Goal: Information Seeking & Learning: Learn about a topic

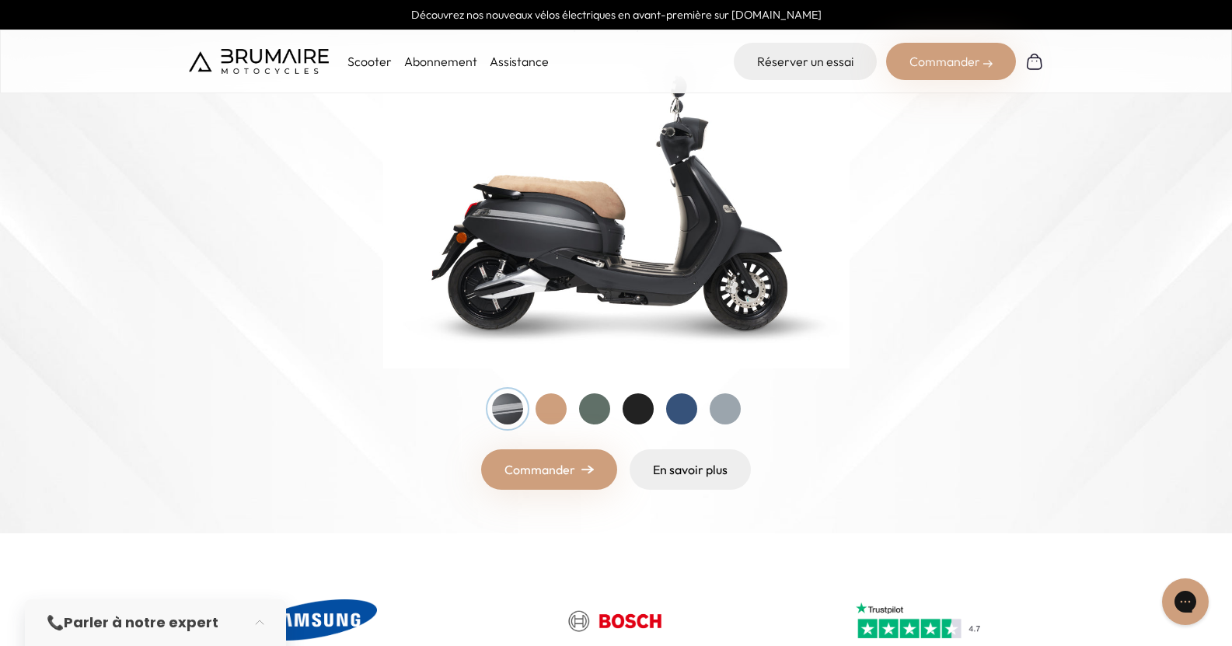
scroll to position [215, 0]
click at [681, 413] on div at bounding box center [681, 409] width 31 height 31
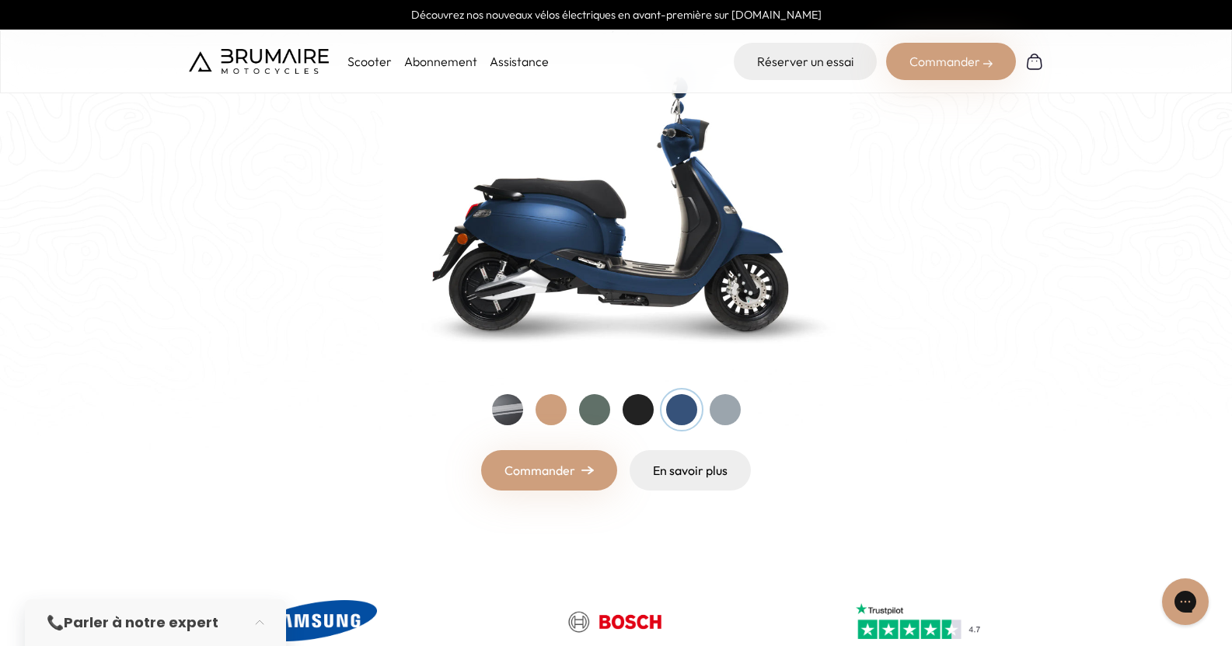
click at [646, 410] on div at bounding box center [637, 409] width 31 height 31
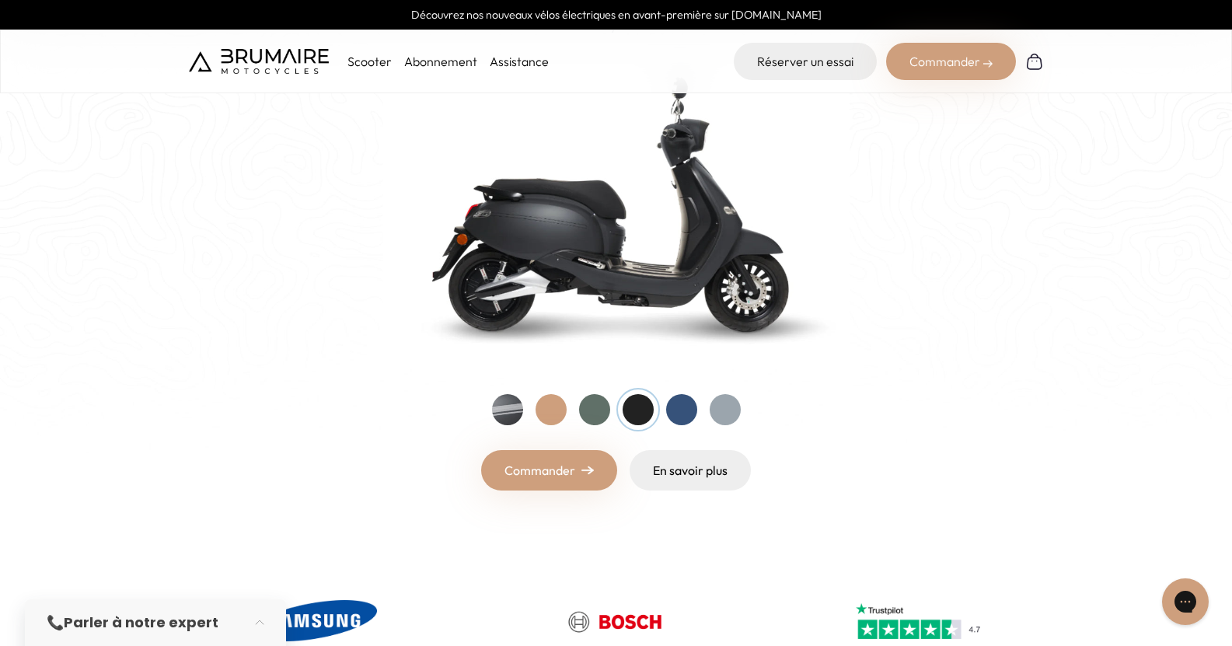
click at [607, 406] on div at bounding box center [594, 409] width 31 height 31
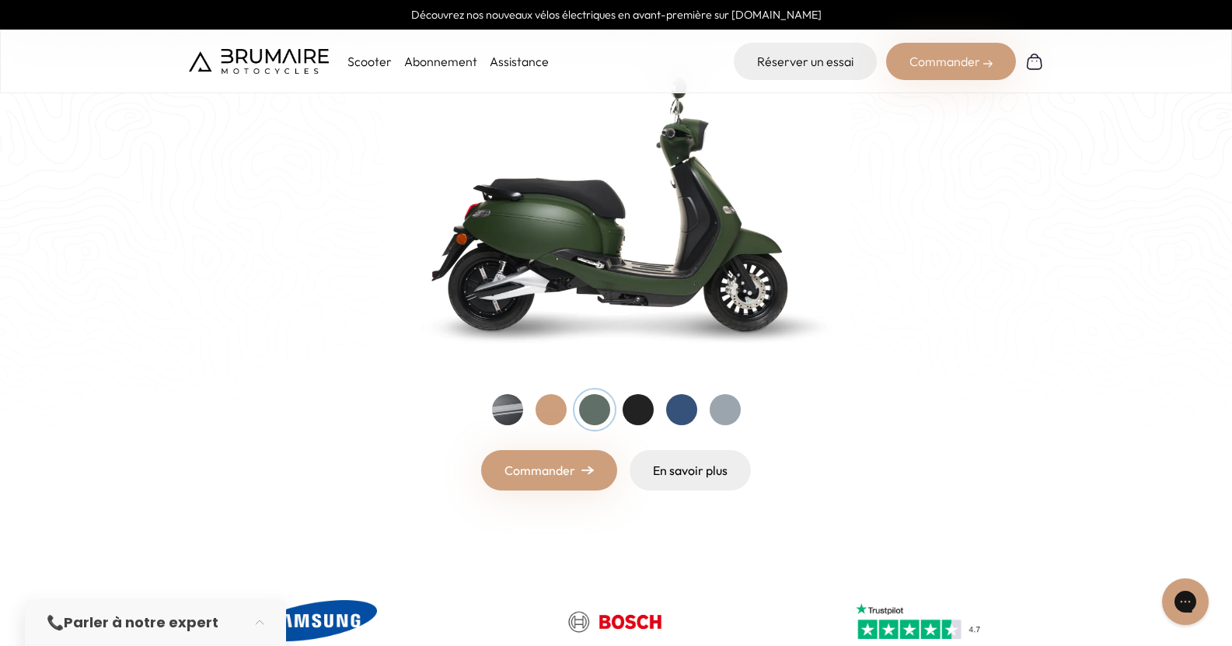
click at [570, 409] on div at bounding box center [616, 409] width 249 height 31
click at [565, 483] on link "Commander" at bounding box center [549, 470] width 136 height 40
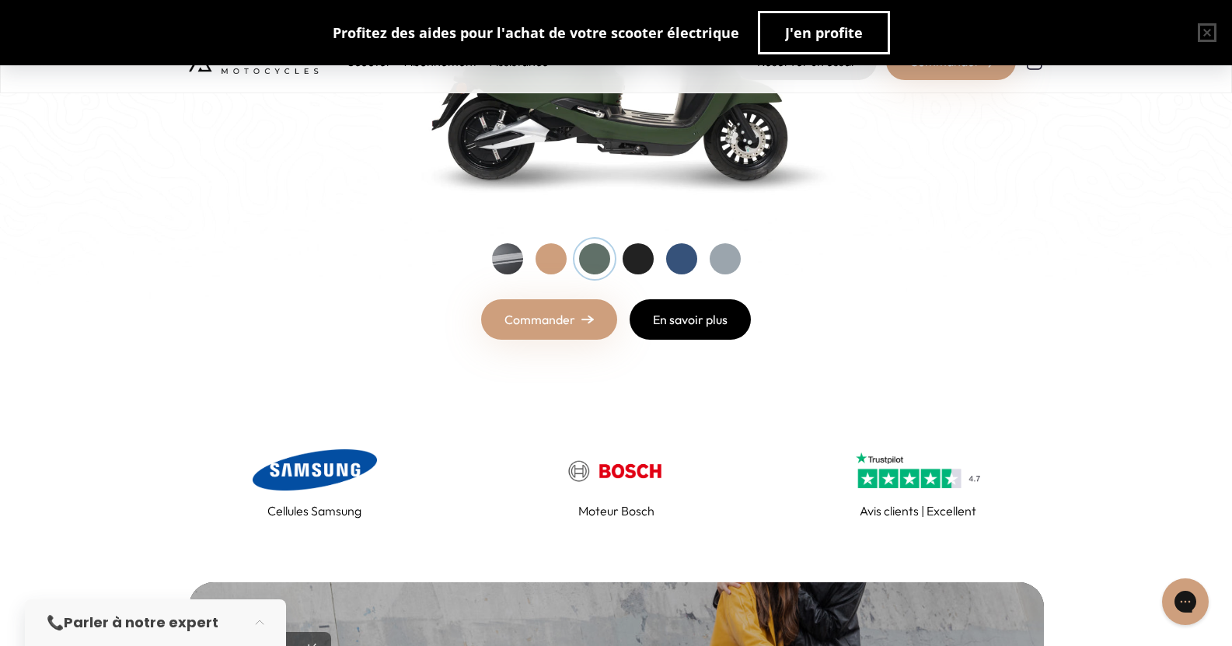
scroll to position [366, 0]
click at [695, 317] on link "En savoir plus" at bounding box center [689, 319] width 121 height 40
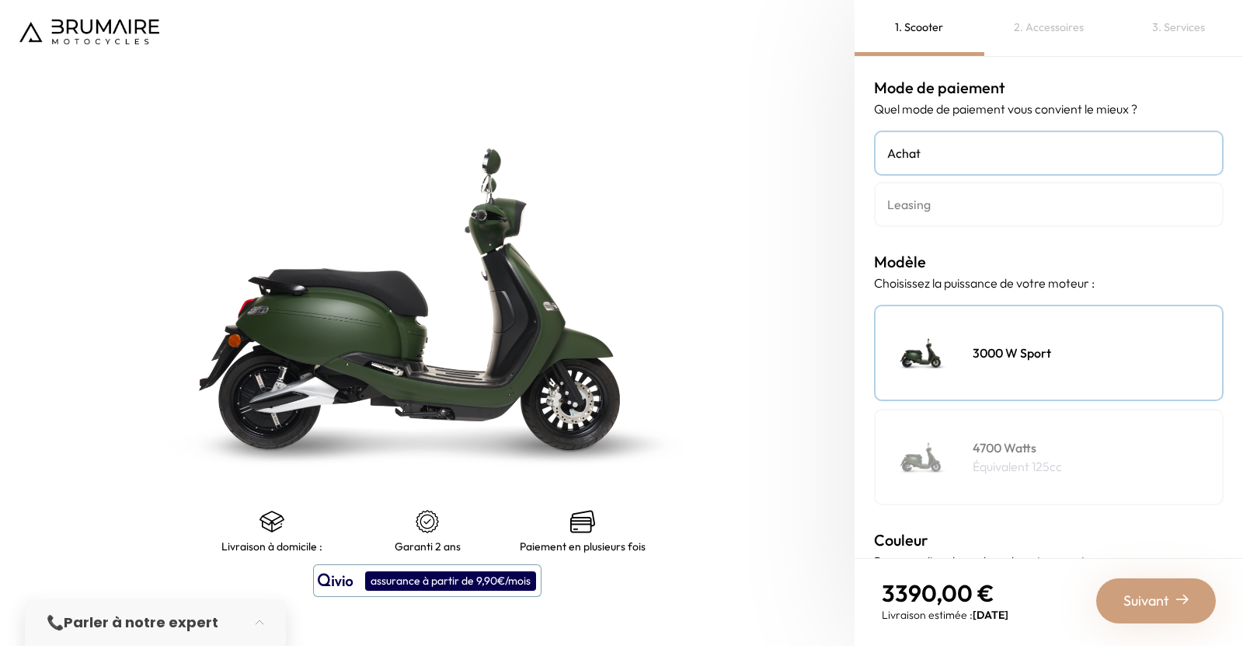
click at [991, 448] on h4 "4700 Watts" at bounding box center [1017, 447] width 89 height 19
click at [1027, 352] on h4 "3000 W Sport" at bounding box center [1012, 352] width 78 height 19
click at [1022, 434] on div "4700 Watts Équivalent 125cc" at bounding box center [1049, 457] width 350 height 96
click at [945, 204] on h4 "Leasing" at bounding box center [1048, 204] width 323 height 19
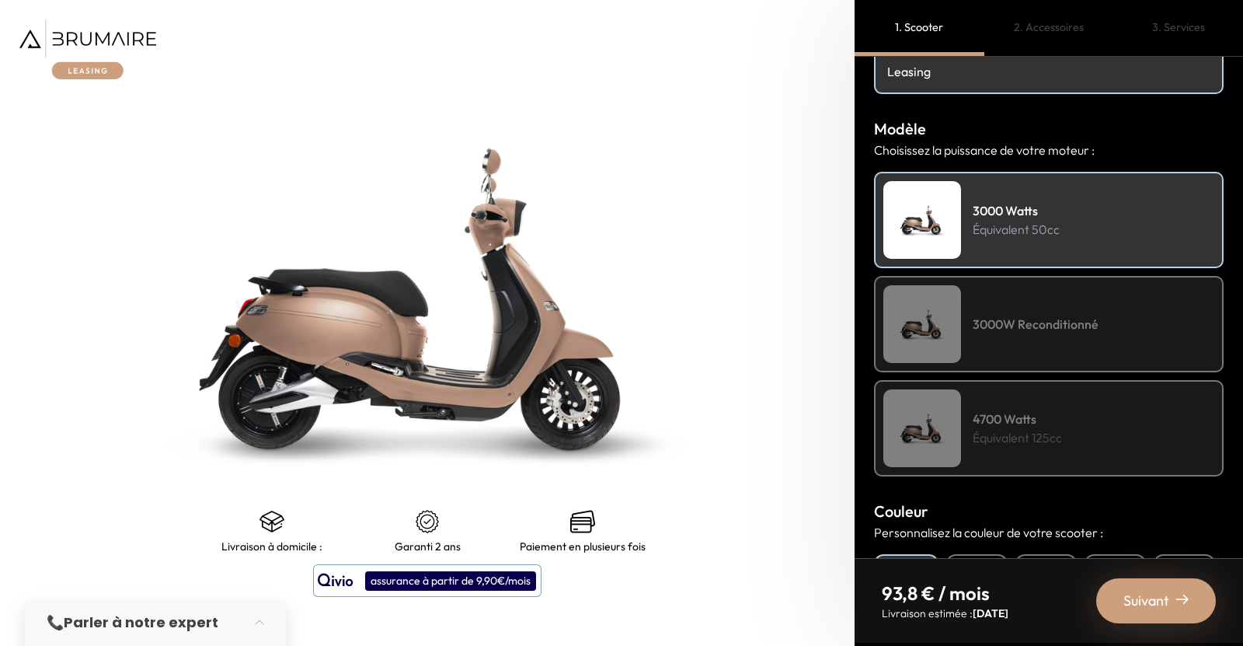
scroll to position [141, 0]
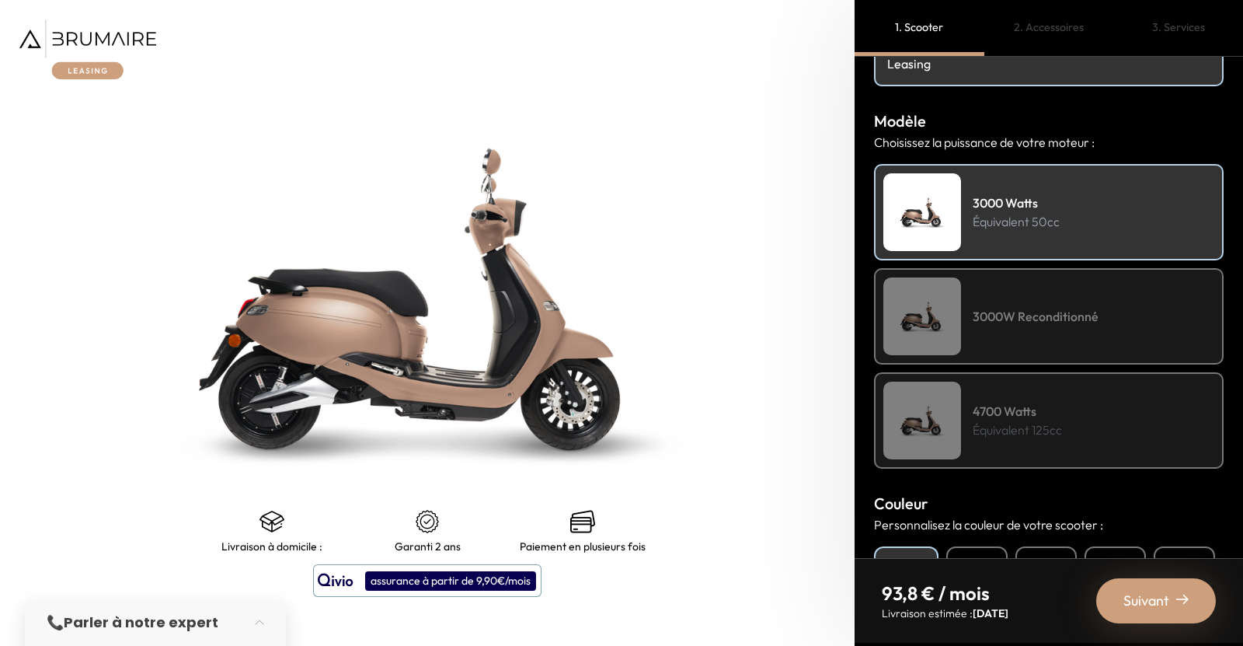
click at [1019, 416] on h4 "4700 Watts" at bounding box center [1017, 411] width 89 height 19
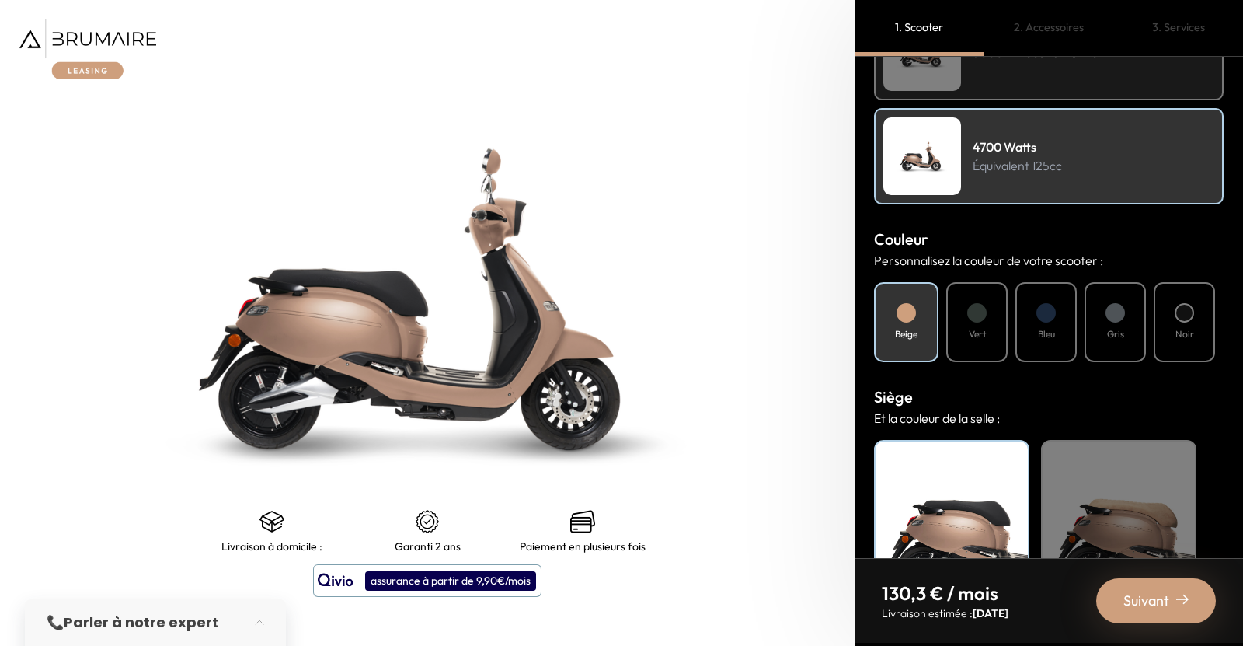
scroll to position [418, 0]
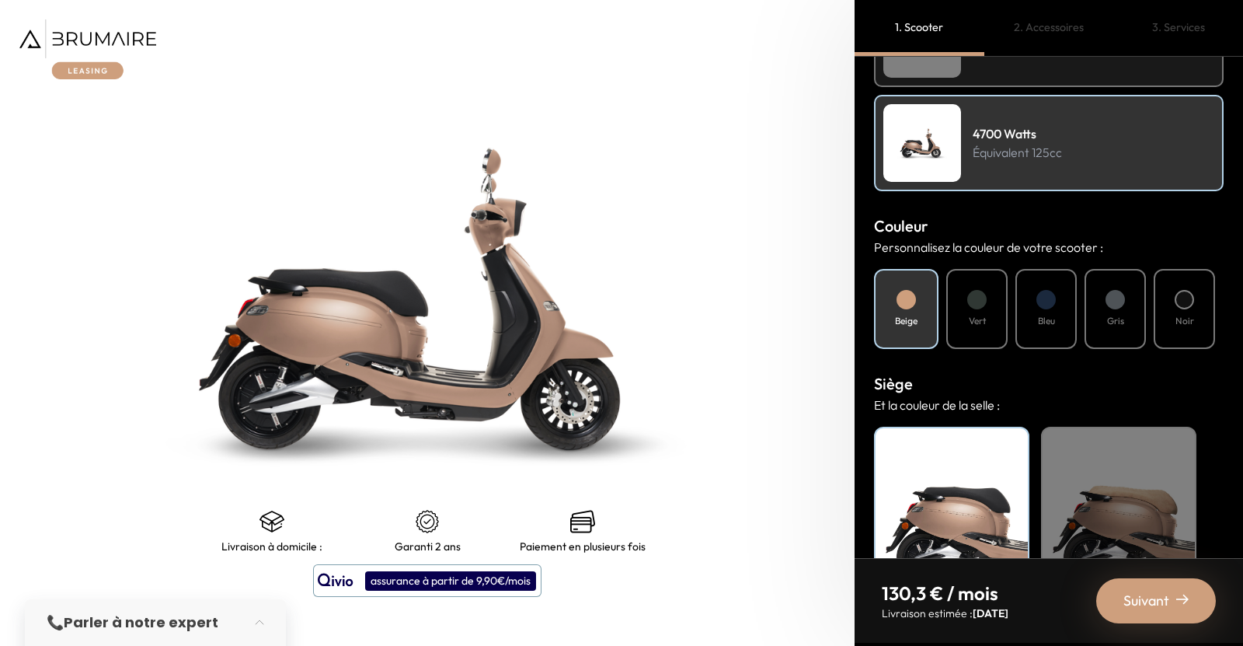
click at [976, 308] on div at bounding box center [976, 299] width 19 height 19
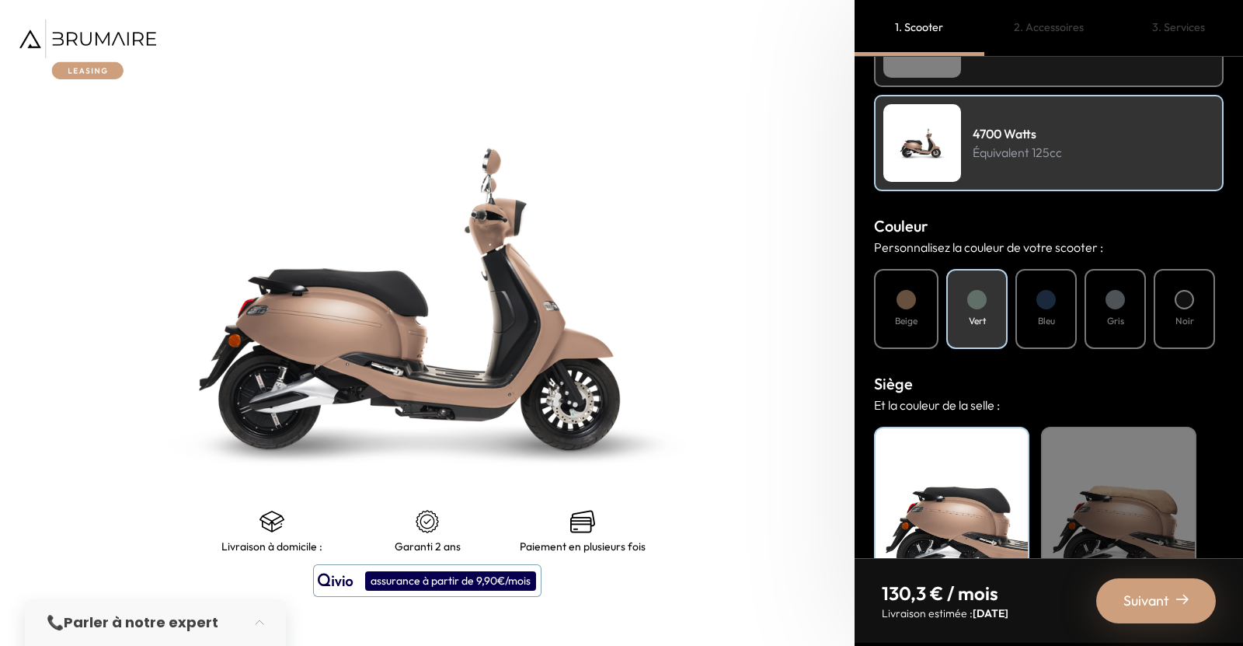
scroll to position [500, 0]
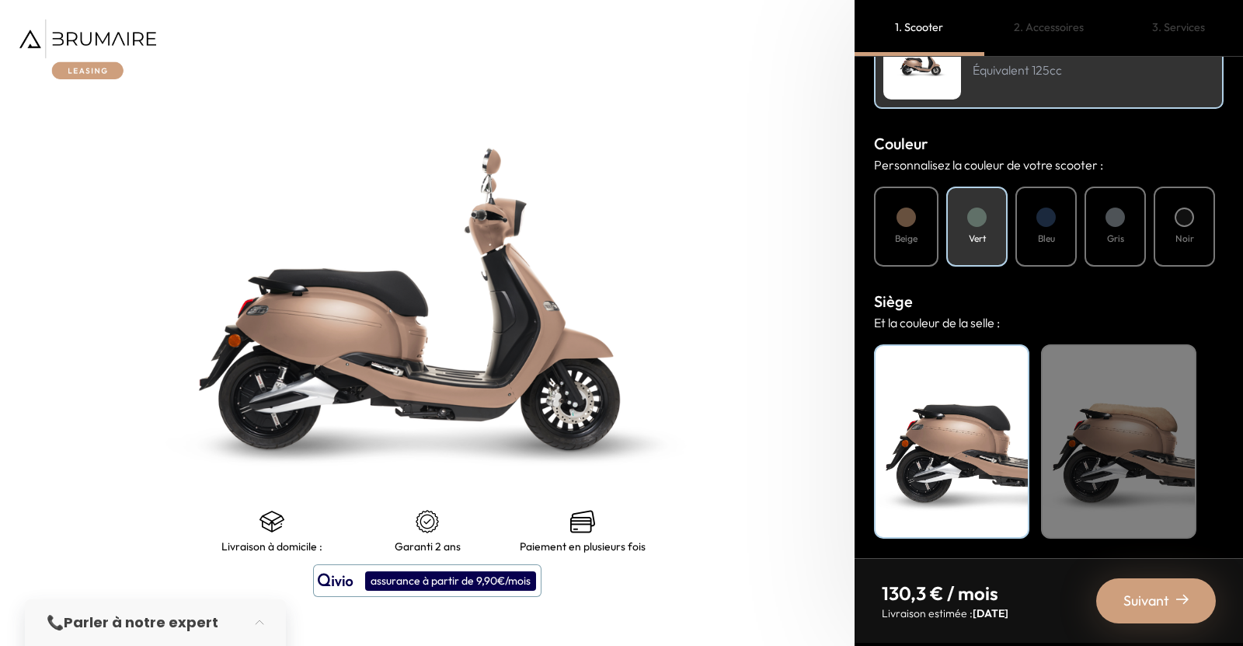
click at [1112, 446] on div "Beige" at bounding box center [1118, 441] width 155 height 194
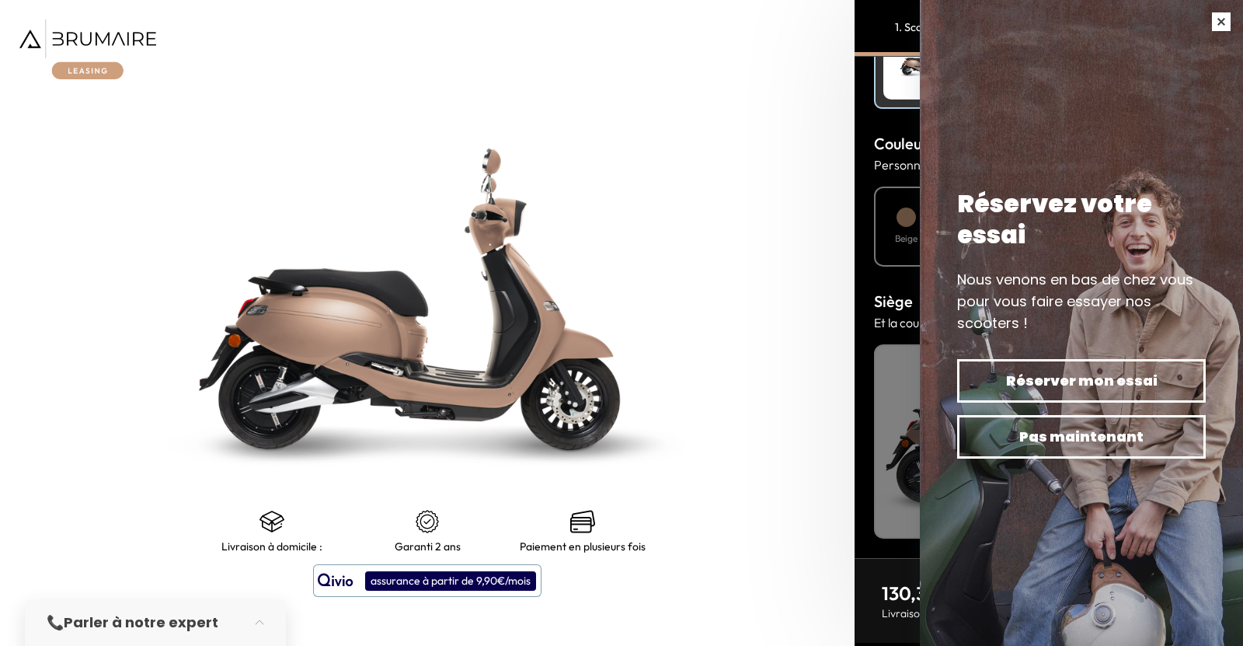
click at [1239, 16] on button "button" at bounding box center [1222, 22] width 44 height 44
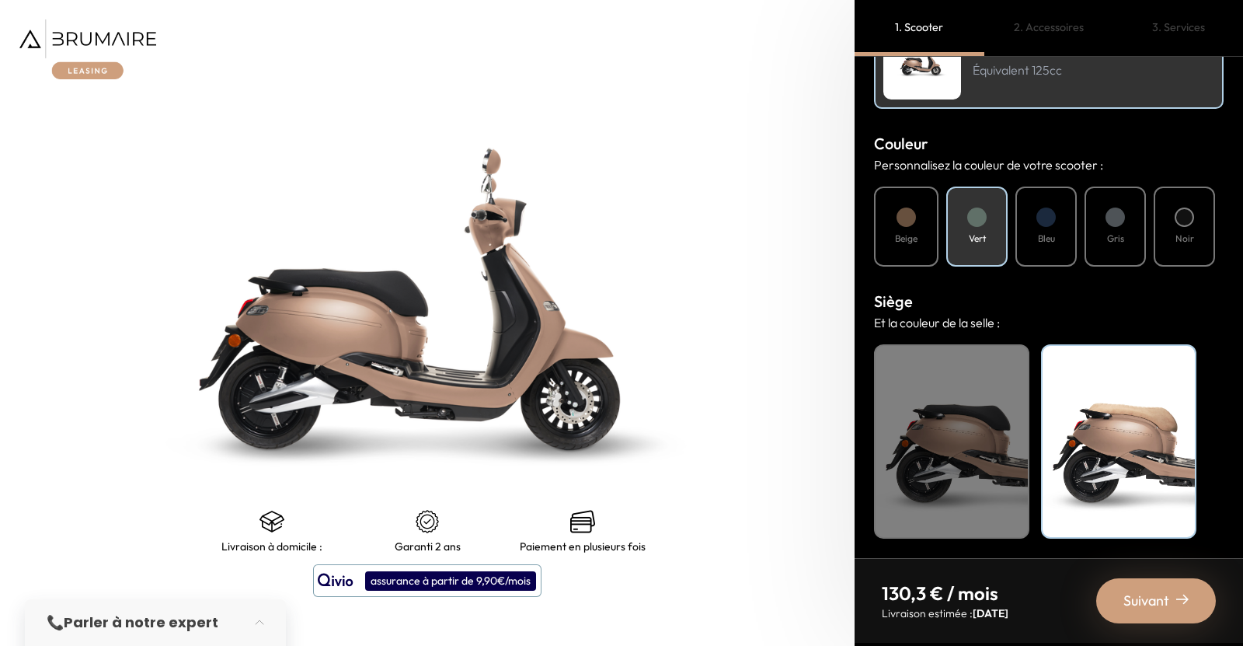
click at [973, 373] on h4 "Noir" at bounding box center [951, 364] width 137 height 20
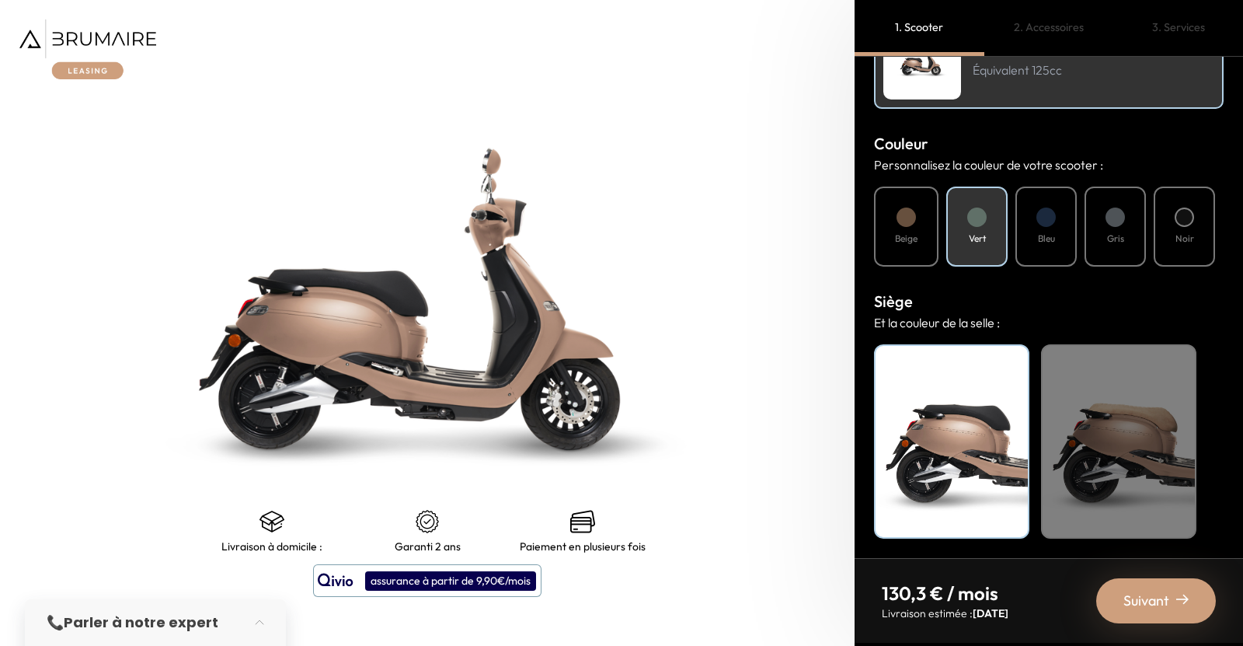
click at [1036, 215] on div "Bleu" at bounding box center [1046, 226] width 61 height 80
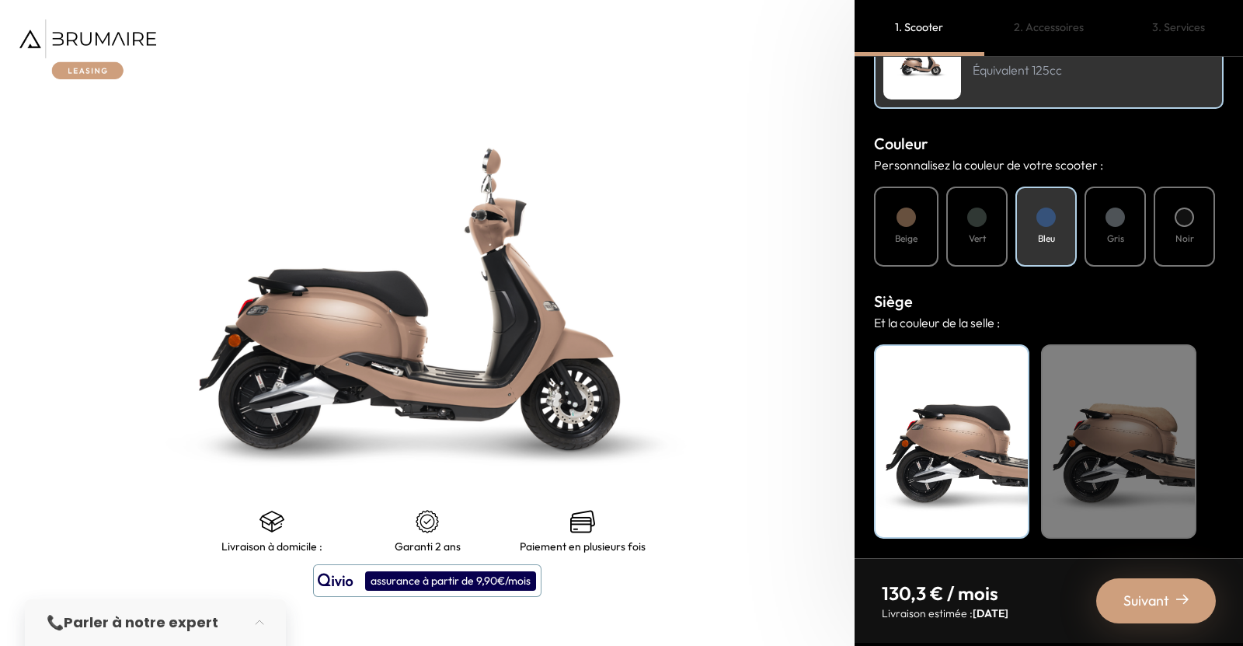
click at [1096, 221] on div "Gris" at bounding box center [1115, 226] width 61 height 80
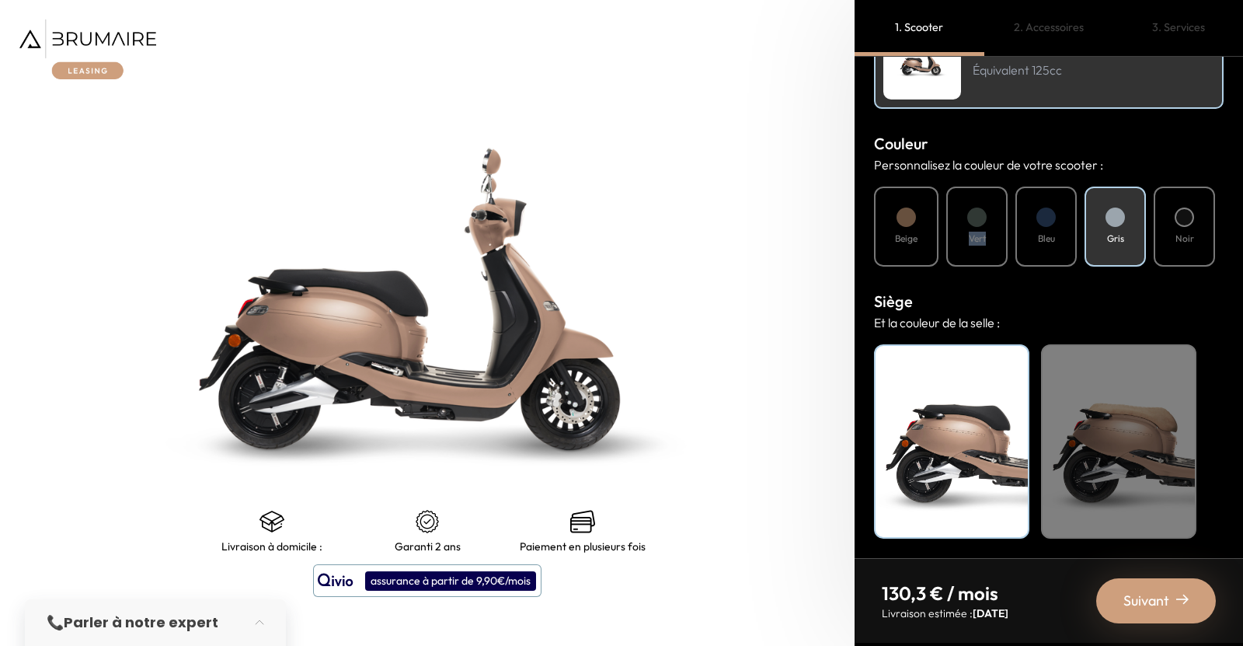
drag, startPoint x: 998, startPoint y: 231, endPoint x: 995, endPoint y: 246, distance: 15.7
click at [998, 231] on div "Vert" at bounding box center [976, 226] width 61 height 80
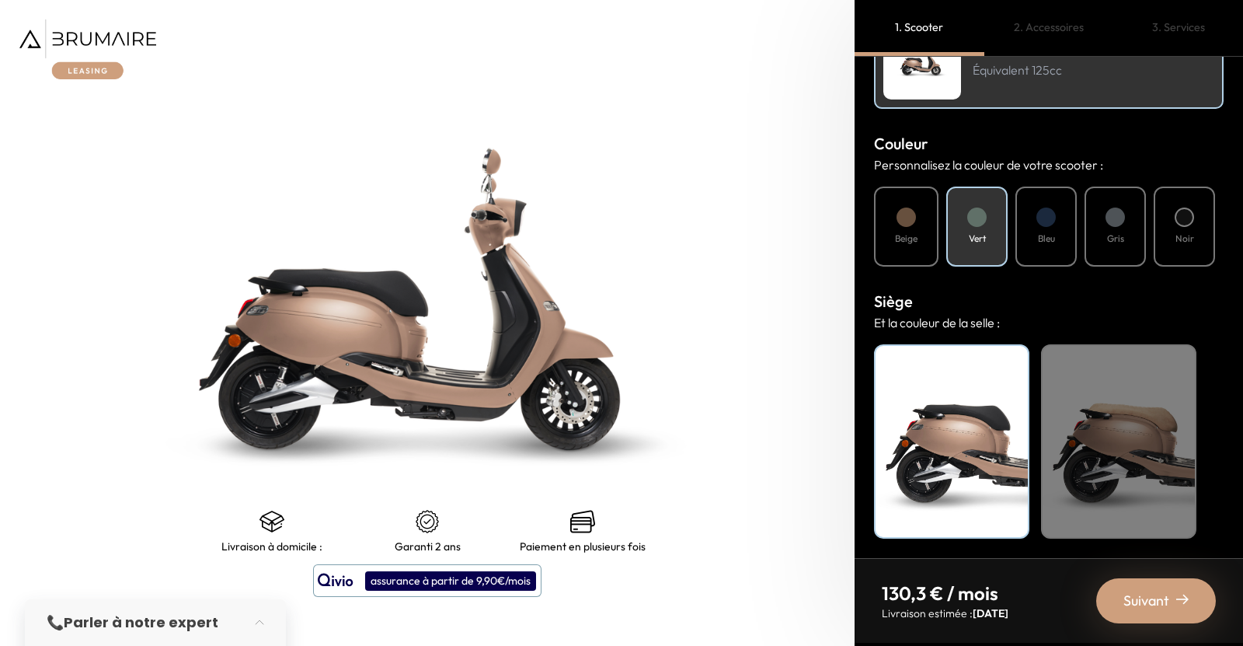
click at [1166, 578] on div "Suivant" at bounding box center [1156, 600] width 120 height 45
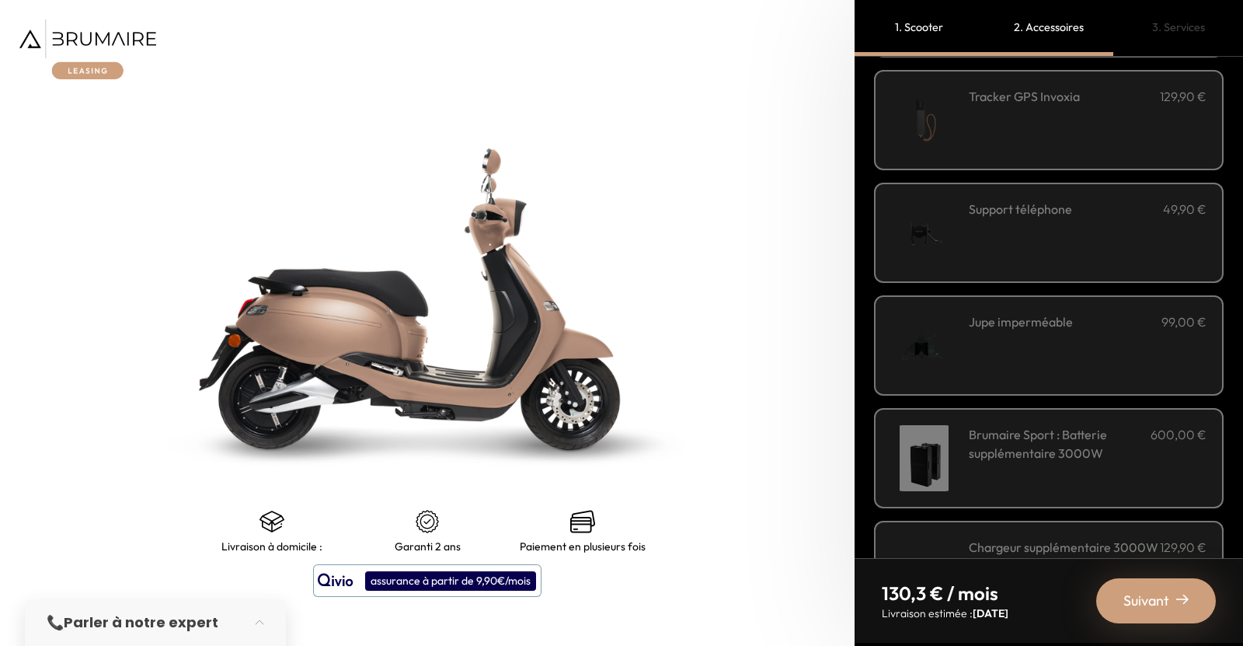
scroll to position [403, 0]
click at [580, 446] on img at bounding box center [428, 298] width 1068 height 807
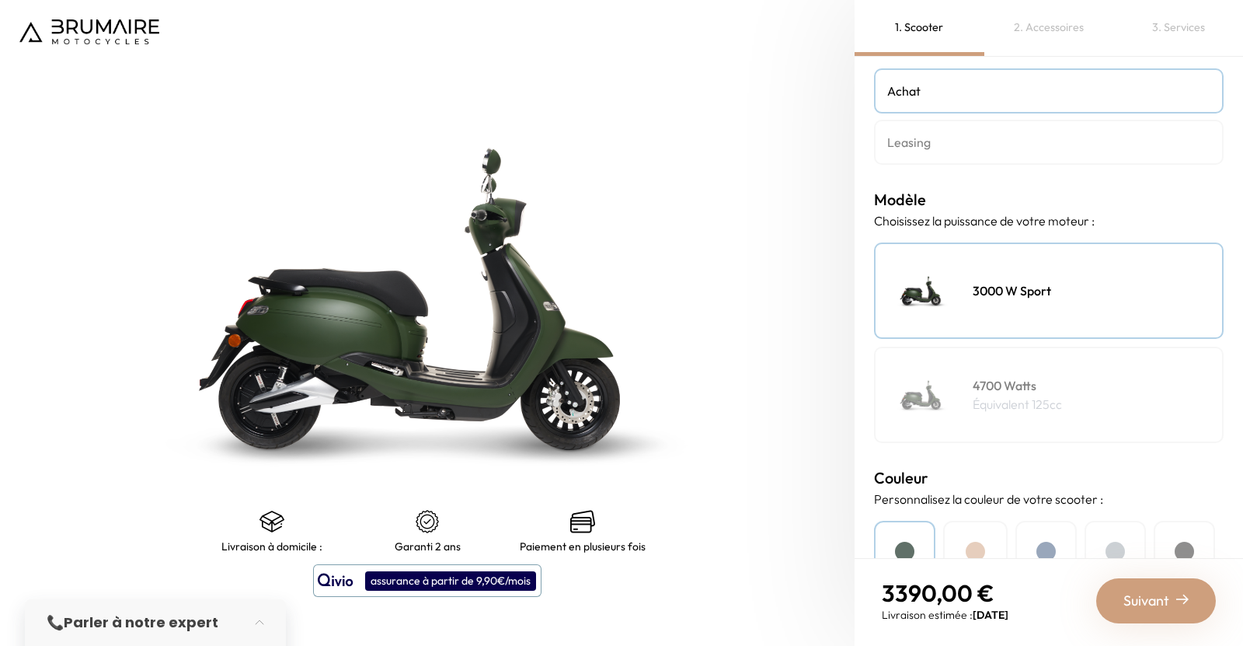
scroll to position [73, 0]
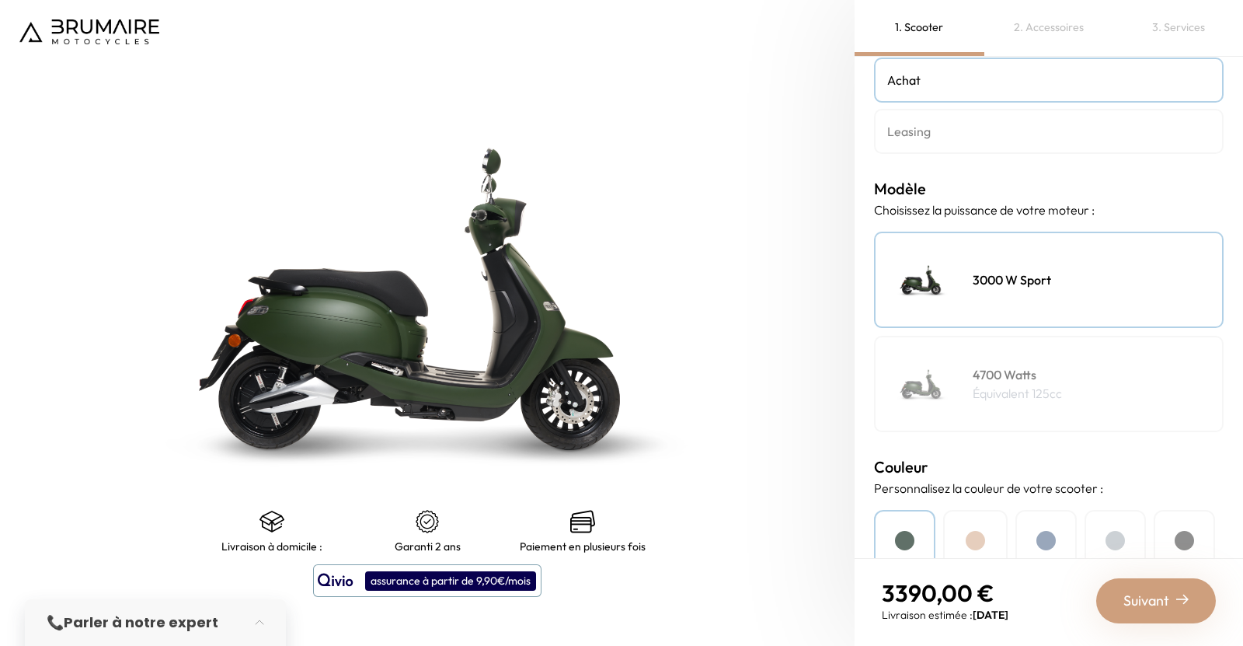
click at [971, 365] on div "4700 Watts Équivalent 125cc" at bounding box center [1049, 384] width 350 height 96
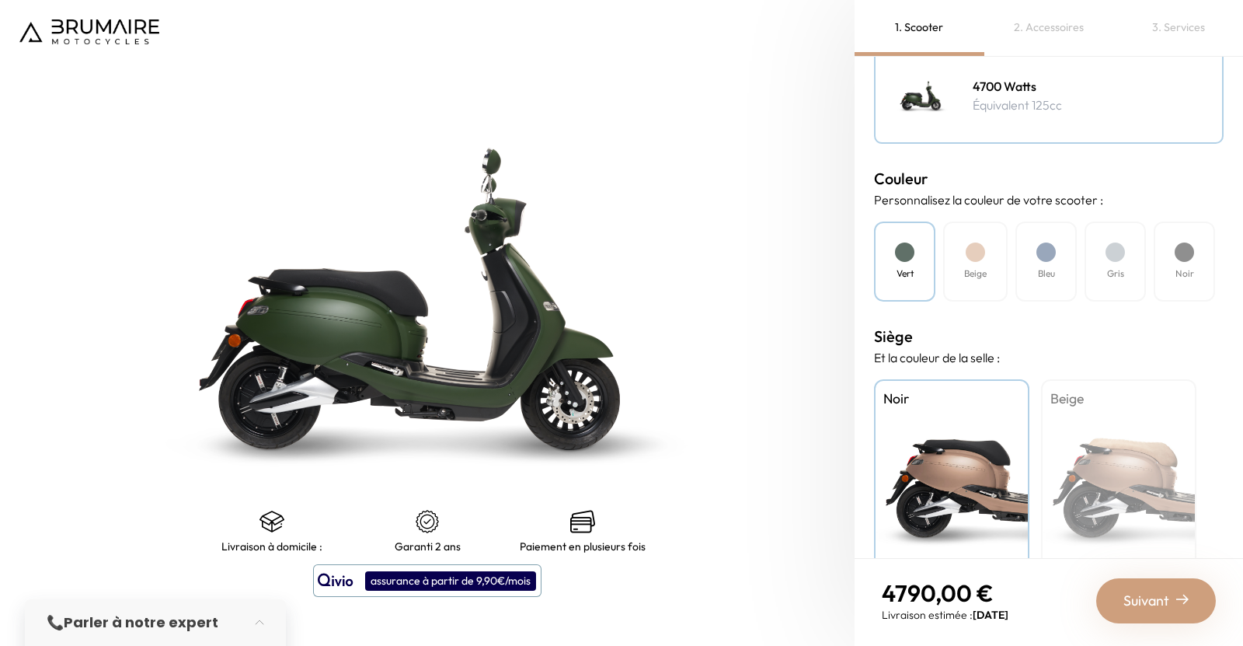
scroll to position [396, 0]
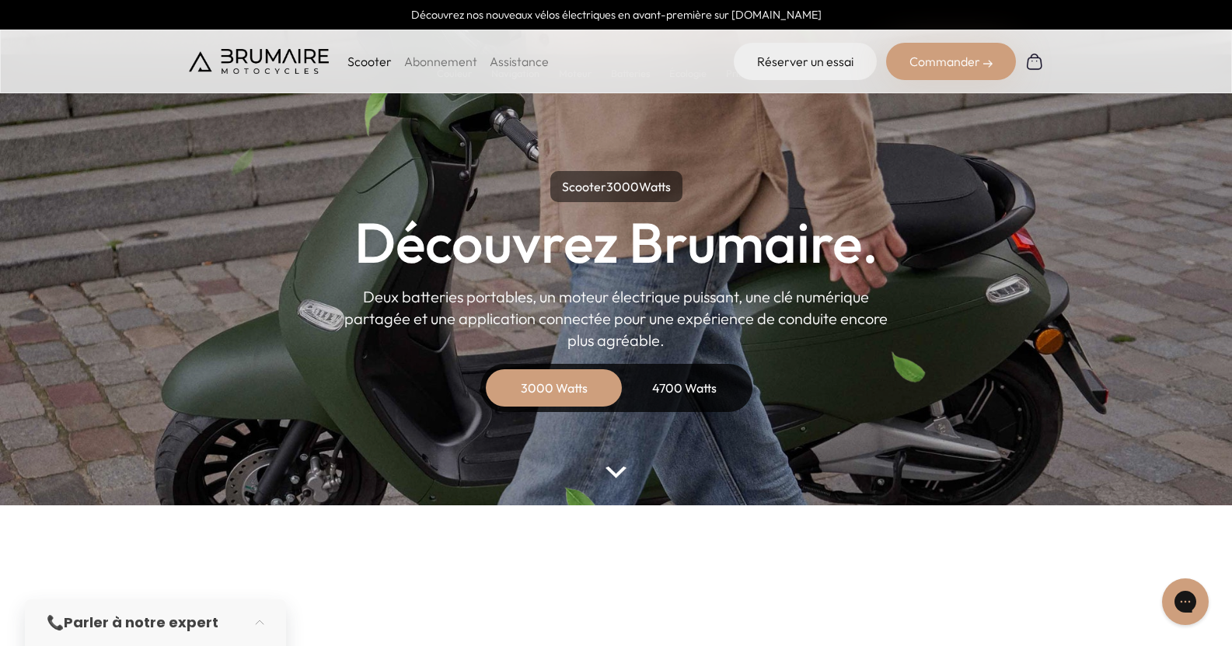
click at [697, 389] on div "4700 Watts" at bounding box center [684, 387] width 124 height 37
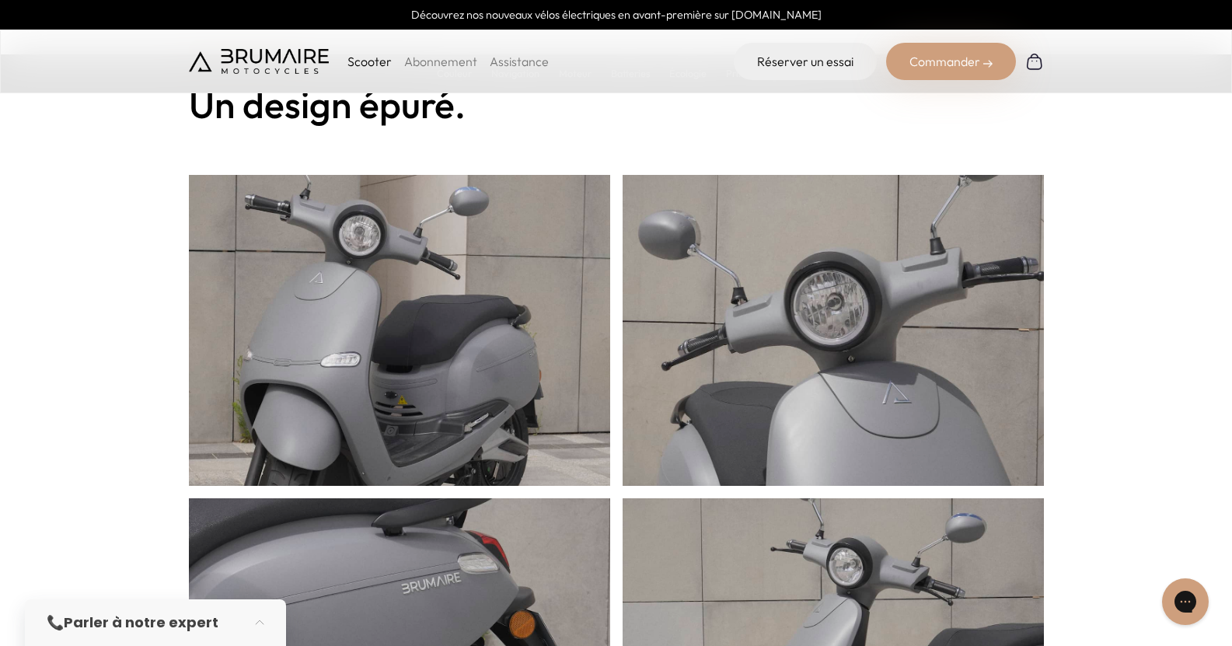
scroll to position [544, 0]
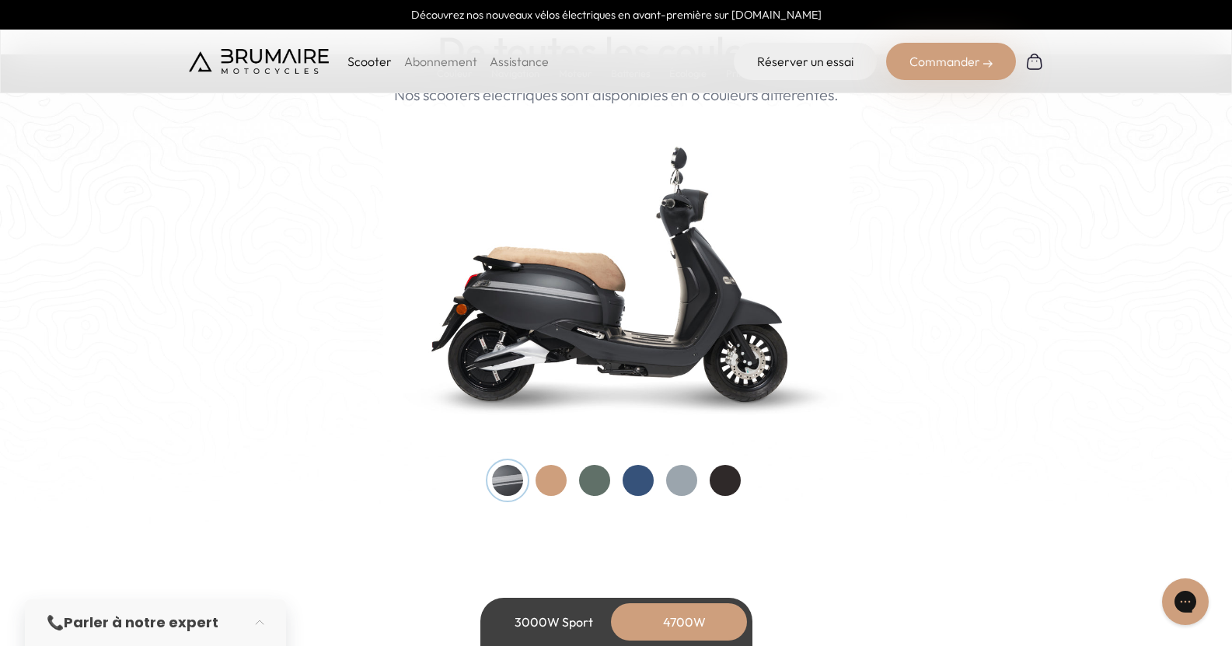
click at [604, 493] on div at bounding box center [616, 480] width 249 height 31
click at [601, 481] on div at bounding box center [594, 479] width 31 height 31
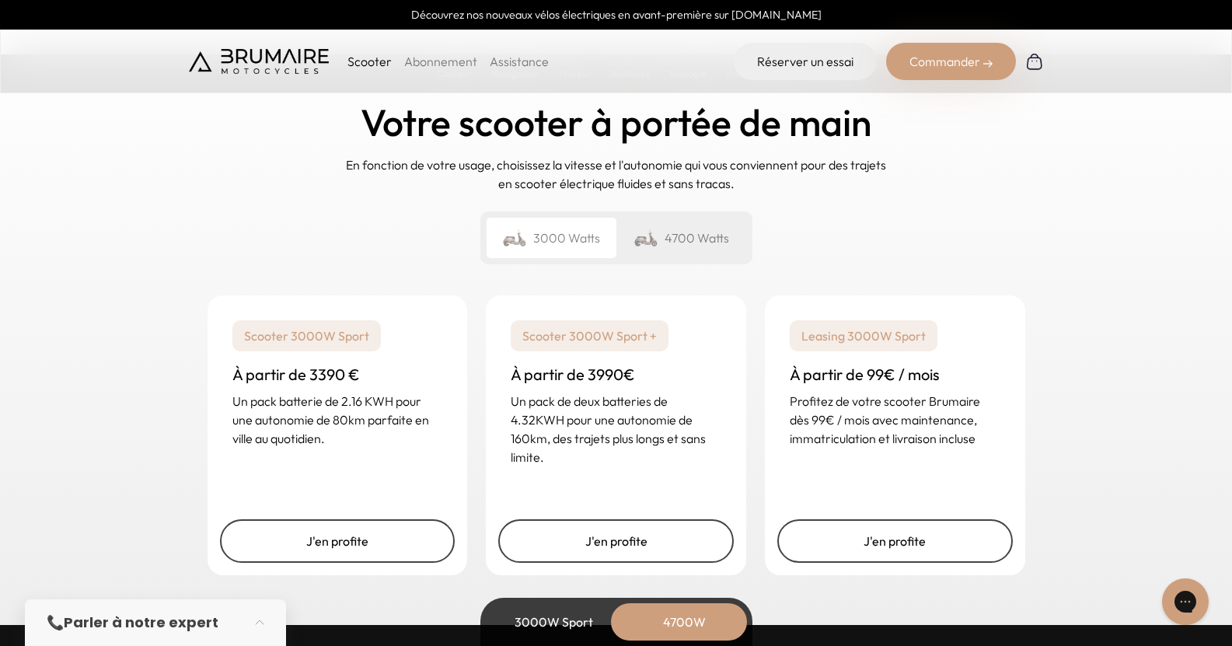
scroll to position [3833, 0]
click at [710, 229] on div "4700 Watts" at bounding box center [681, 237] width 130 height 40
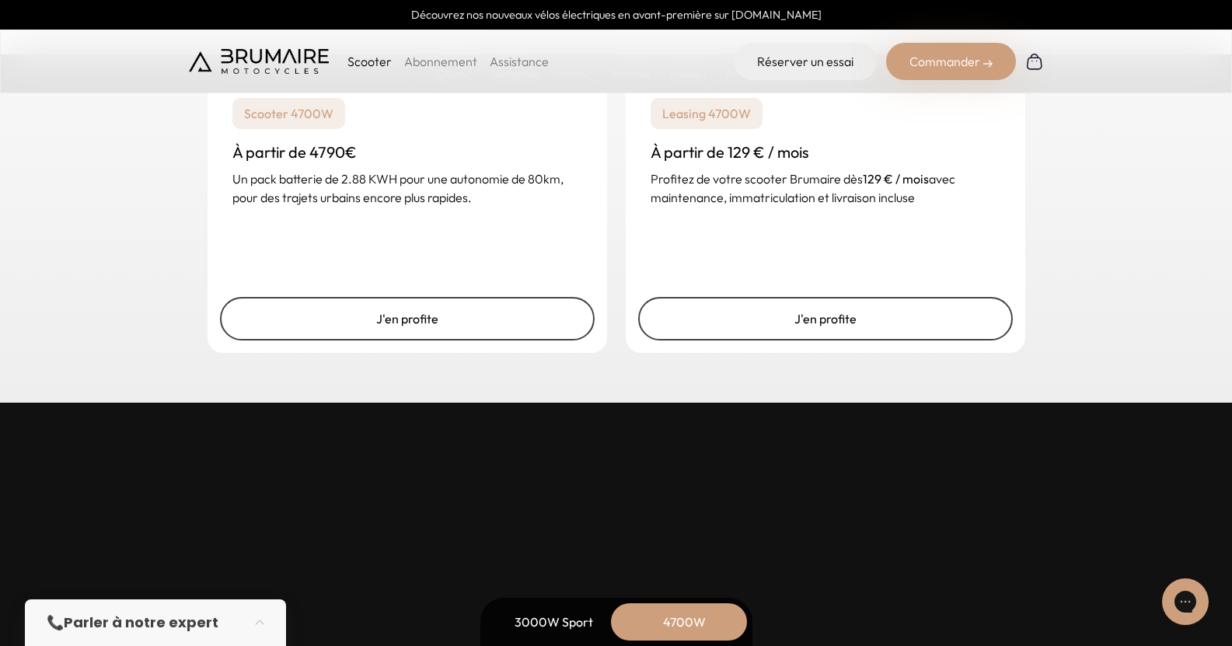
scroll to position [4368, 0]
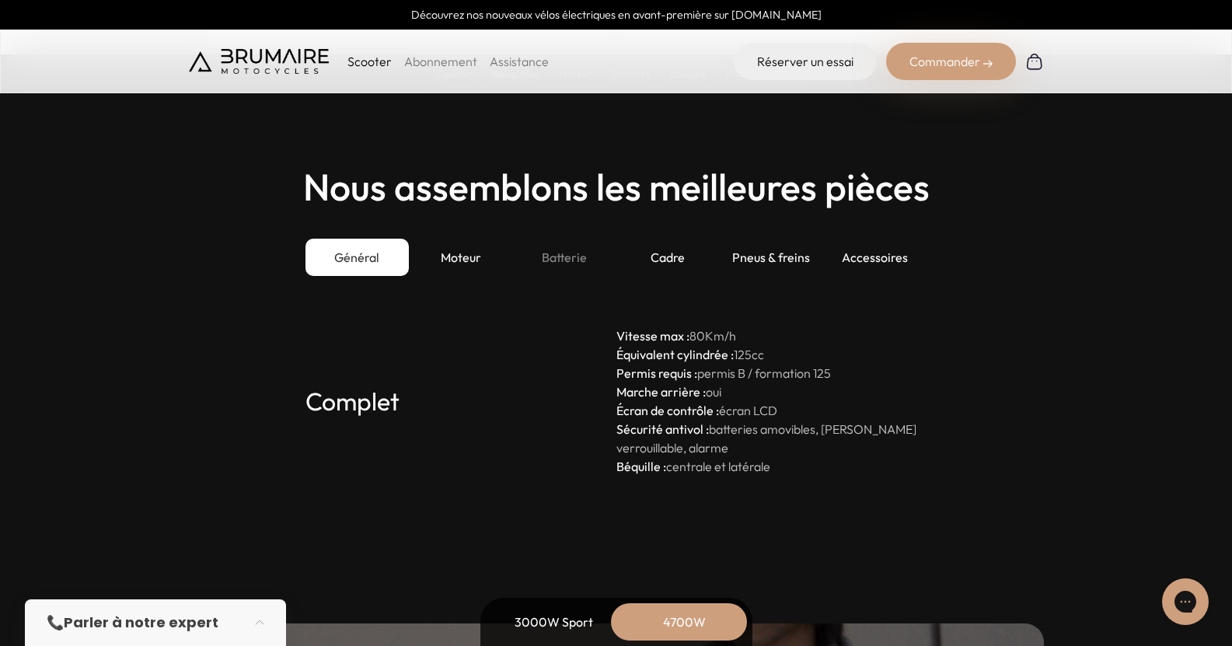
click at [556, 260] on div "Batterie" at bounding box center [563, 257] width 103 height 37
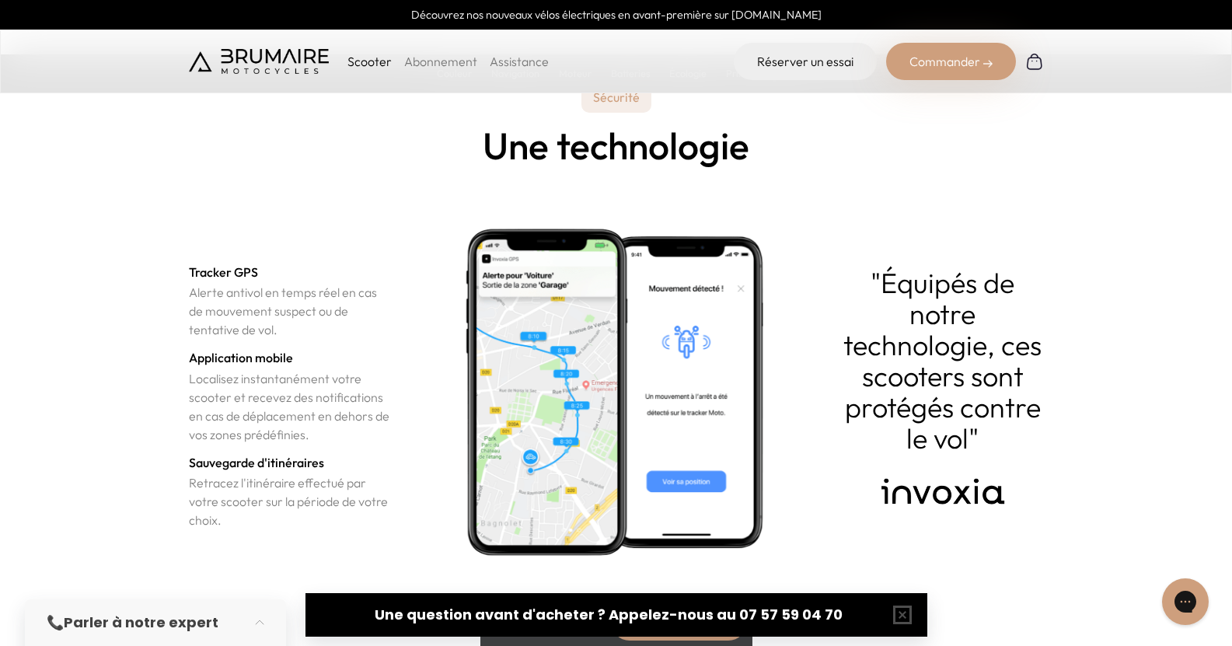
scroll to position [5414, 0]
